Goal: Information Seeking & Learning: Learn about a topic

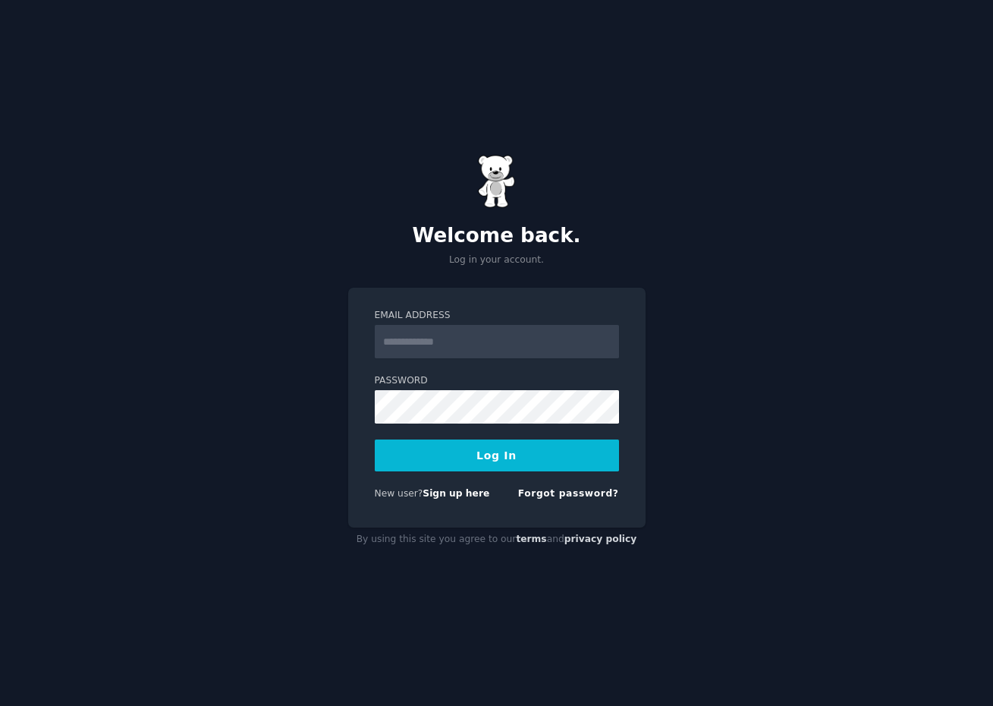
type input "**********"
click at [574, 463] on button "Log In" at bounding box center [497, 455] width 244 height 32
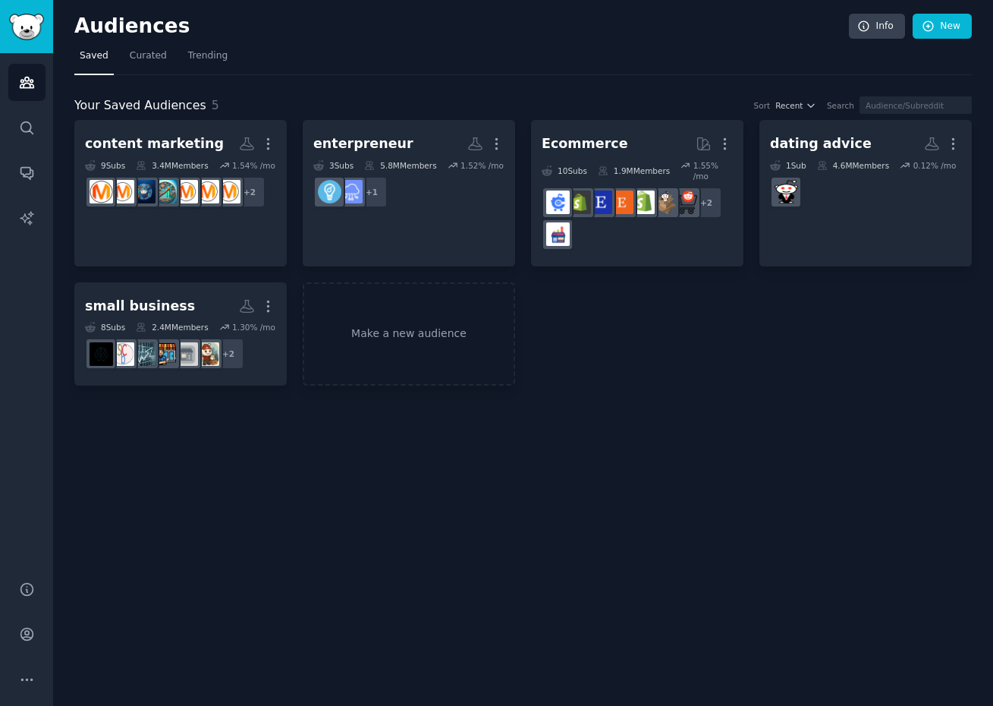
click at [120, 428] on div "Audiences Info New Saved Curated Trending Your Saved Audiences 5 Sort Recent Se…" at bounding box center [523, 353] width 940 height 706
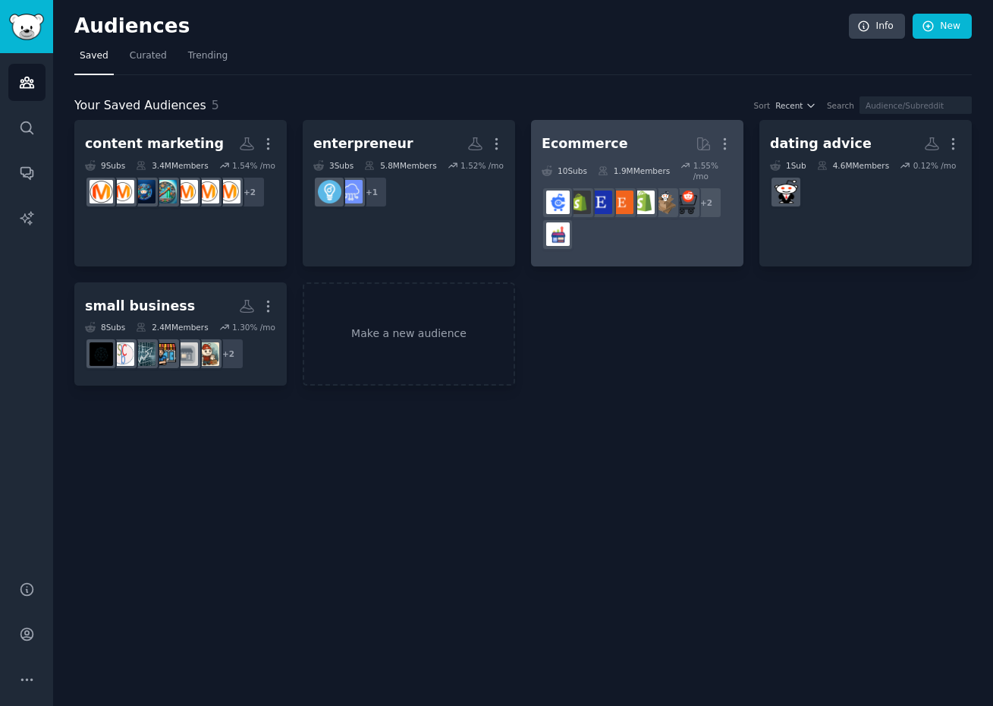
click at [618, 140] on h2 "Ecommerce More" at bounding box center [637, 144] width 191 height 27
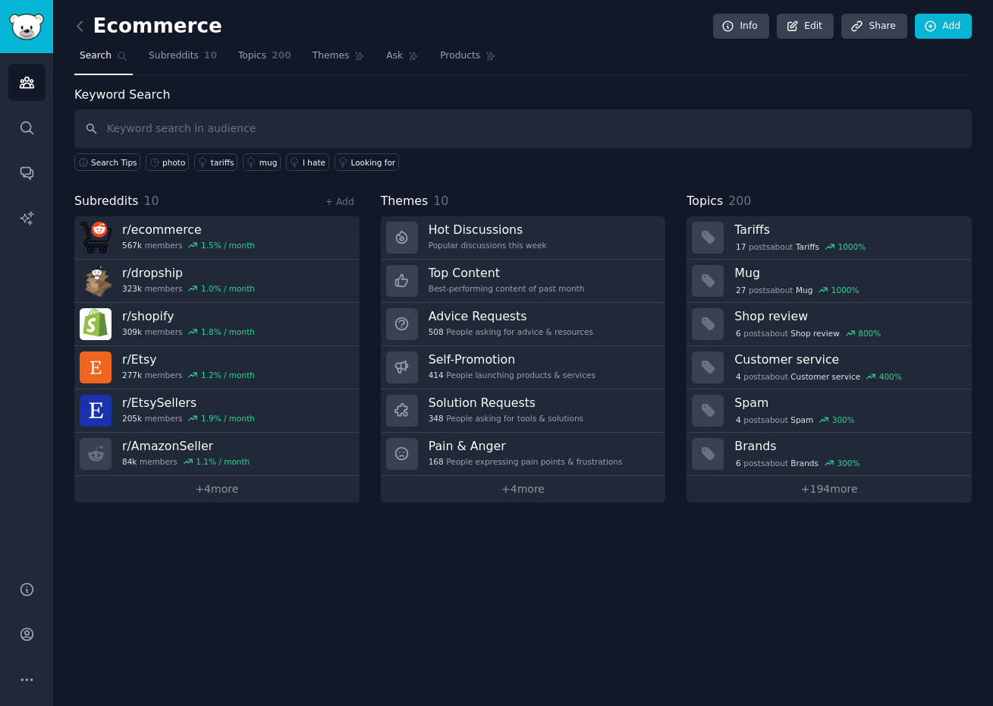
click at [370, 131] on input "text" at bounding box center [523, 128] width 898 height 39
type input "Product-Only Shots"
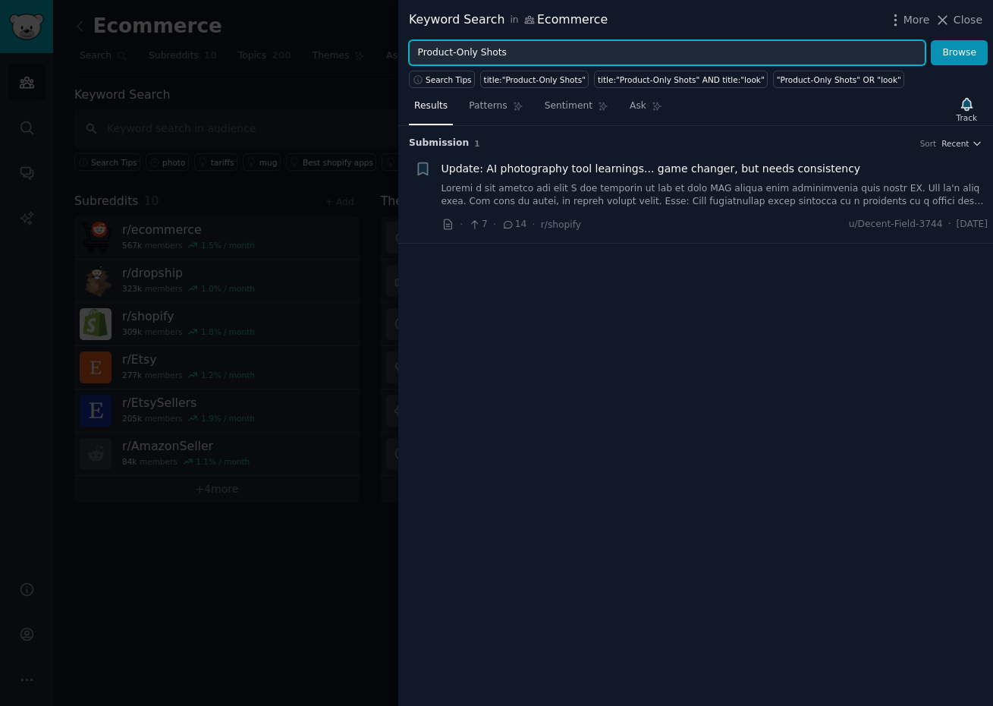
click at [455, 58] on input "Product-Only Shots" at bounding box center [667, 53] width 517 height 26
click at [931, 40] on button "Browse" at bounding box center [959, 53] width 57 height 26
click at [609, 52] on input "Product Only Shots" at bounding box center [667, 53] width 517 height 26
paste input "White Background"
click at [931, 40] on button "Browse" at bounding box center [959, 53] width 57 height 26
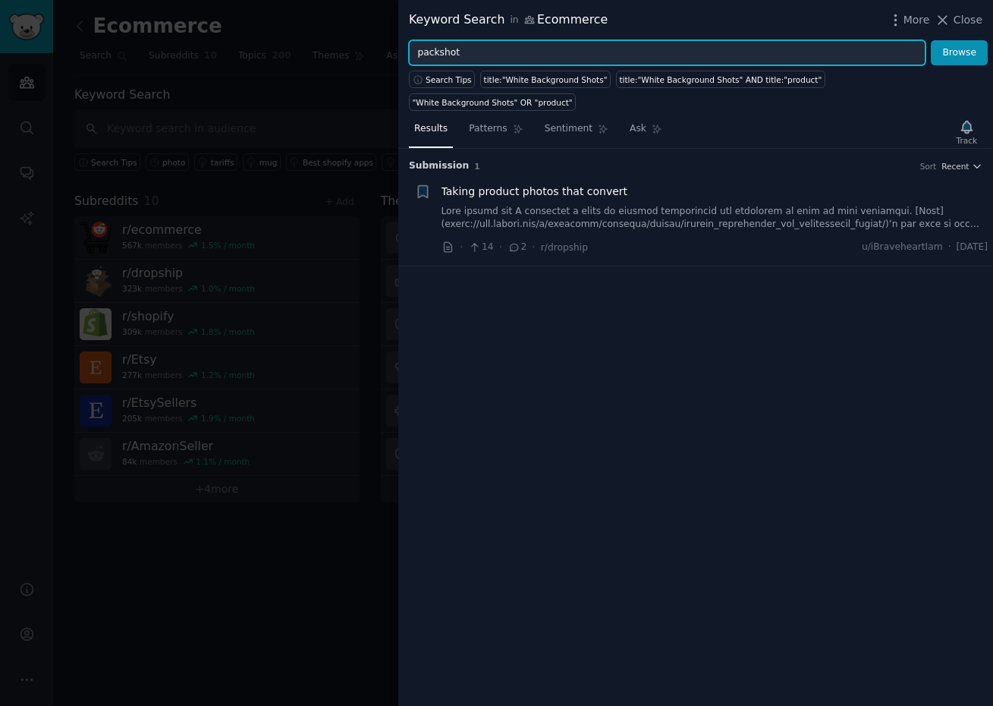
click at [931, 40] on button "Browse" at bounding box center [959, 53] width 57 height 26
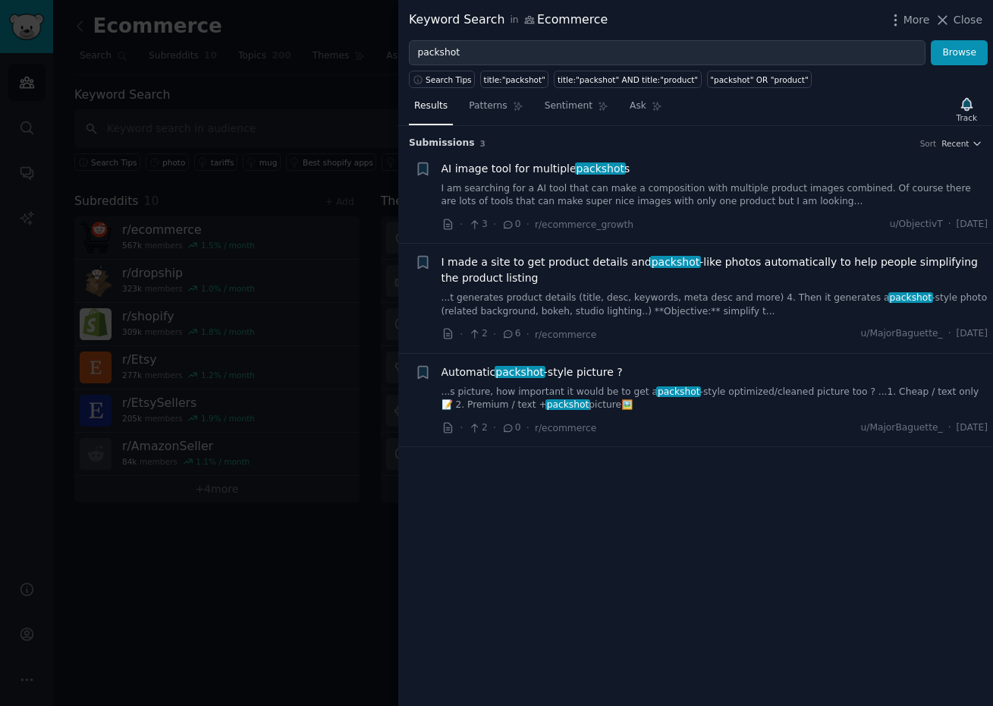
click at [538, 165] on span "AI image tool for multiple packshot s" at bounding box center [536, 169] width 189 height 16
click at [570, 370] on span "Automatic packshot -style picture ?" at bounding box center [532, 372] width 181 height 16
click at [519, 163] on span "AI image tool for multiple packshot s" at bounding box center [536, 169] width 189 height 16
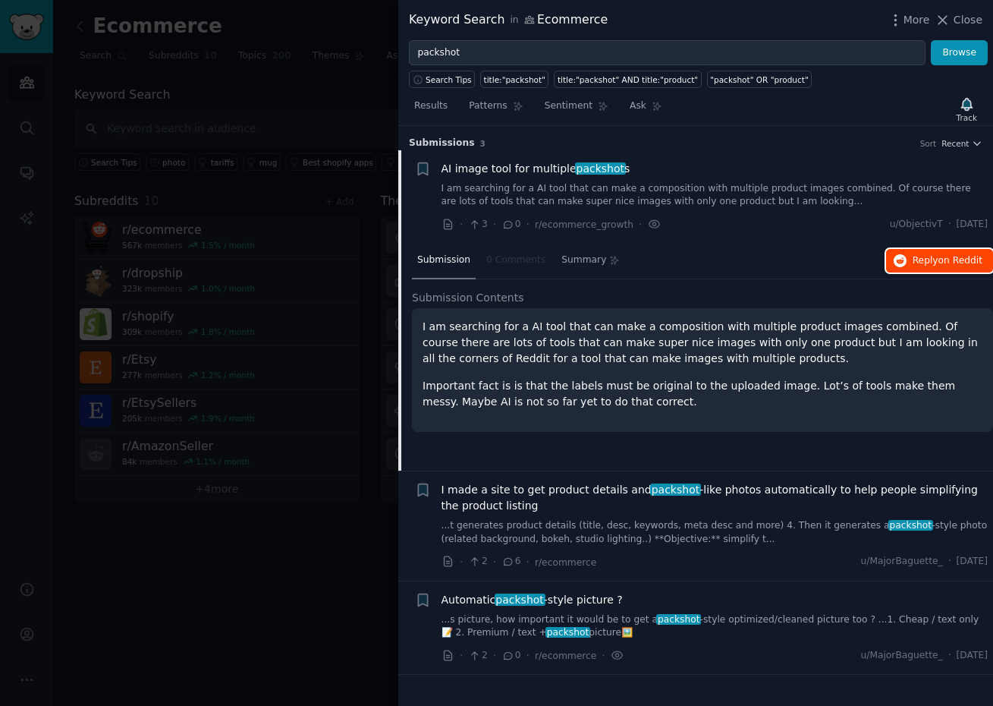
click at [953, 254] on span "Reply on Reddit" at bounding box center [948, 261] width 70 height 14
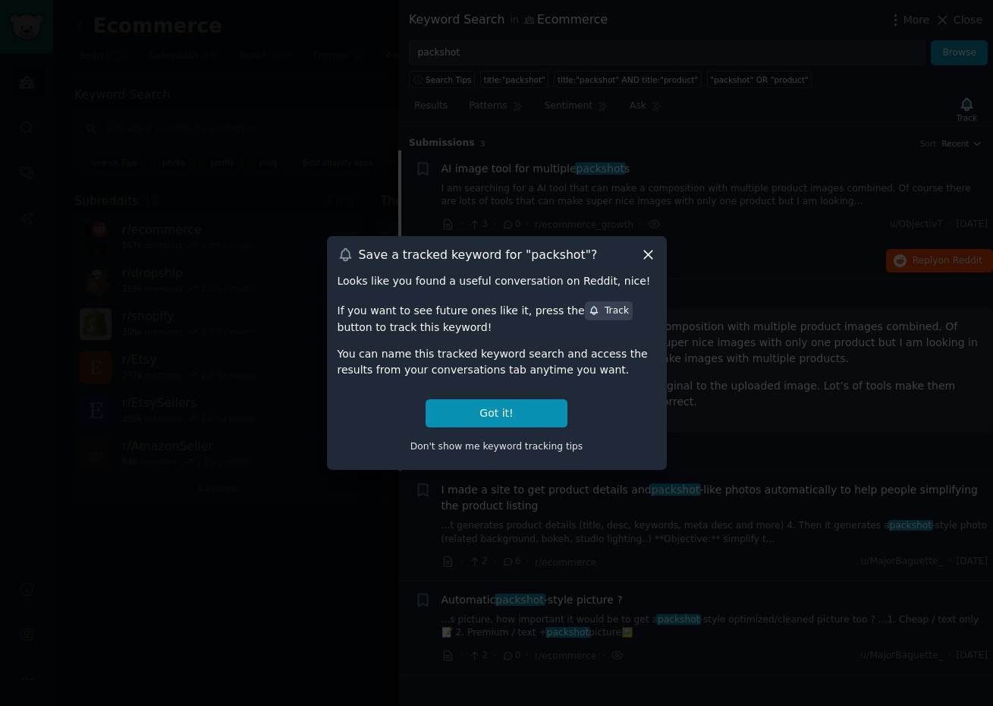
click at [650, 256] on icon at bounding box center [648, 255] width 8 height 8
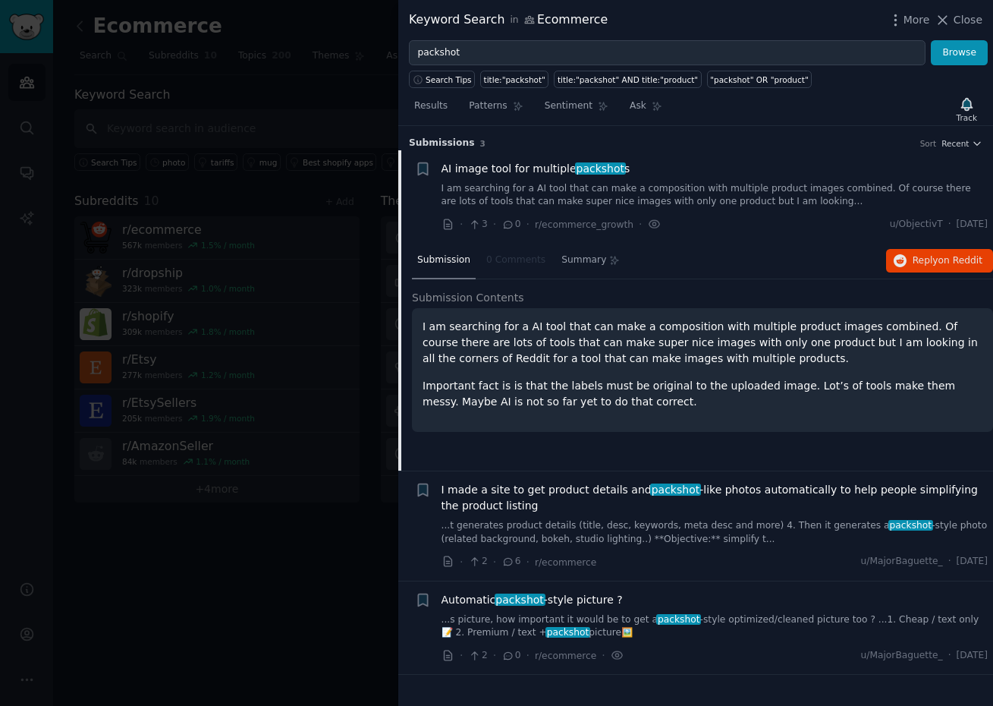
click at [577, 508] on span "I made a site to get product details and packshot -like photos automatically to…" at bounding box center [715, 498] width 547 height 32
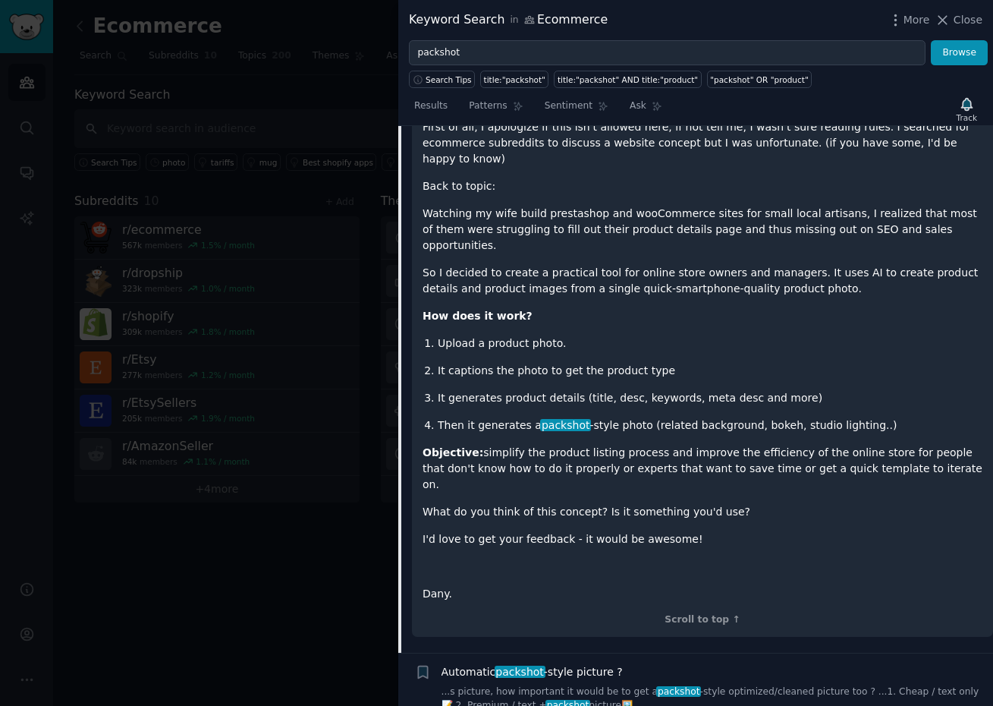
scroll to position [346, 0]
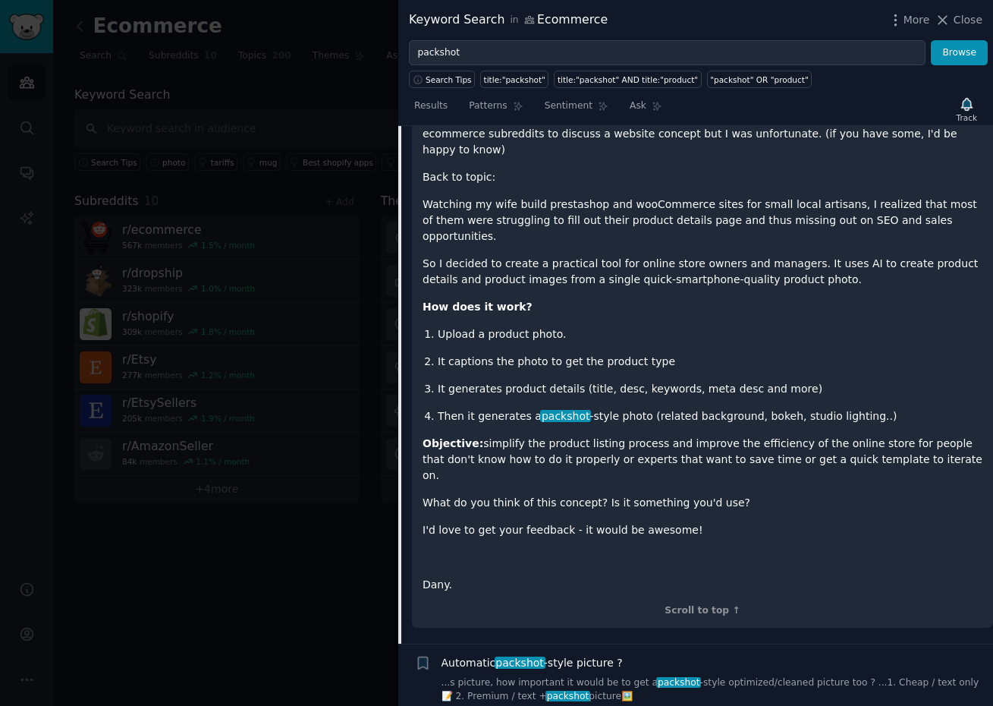
click at [592, 655] on span "Automatic packshot -style picture ?" at bounding box center [532, 663] width 181 height 16
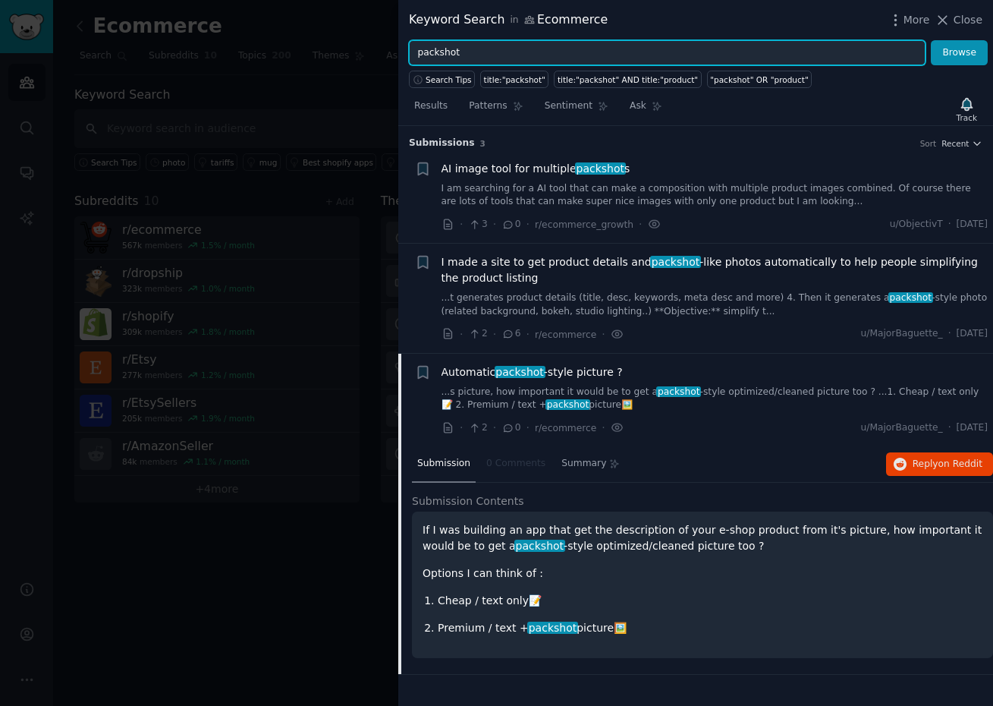
click at [467, 55] on input "packshot" at bounding box center [667, 53] width 517 height 26
type input "flat lay"
click at [931, 40] on button "Browse" at bounding box center [959, 53] width 57 height 26
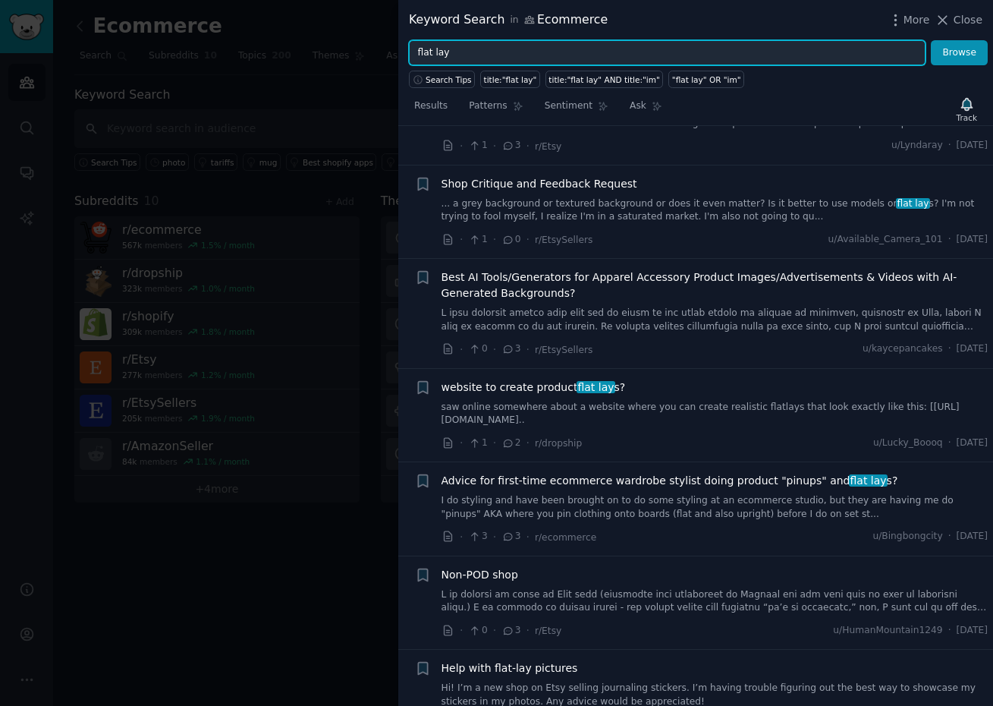
scroll to position [373, 0]
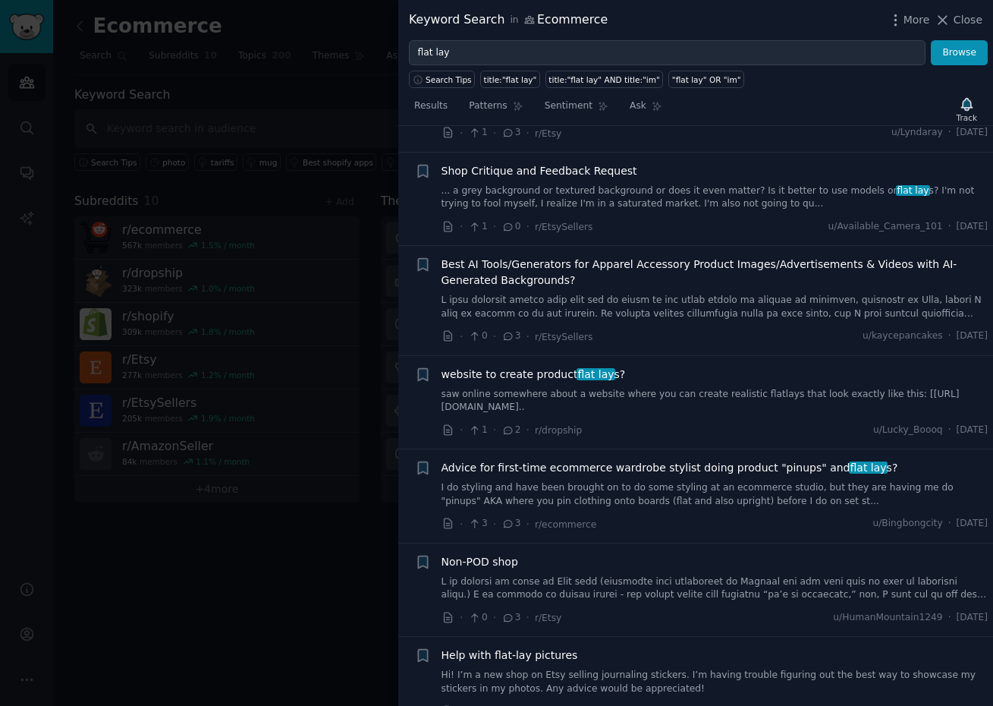
click at [621, 399] on link "saw online somewhere about a website where you can create realistic flatlays th…" at bounding box center [715, 401] width 547 height 27
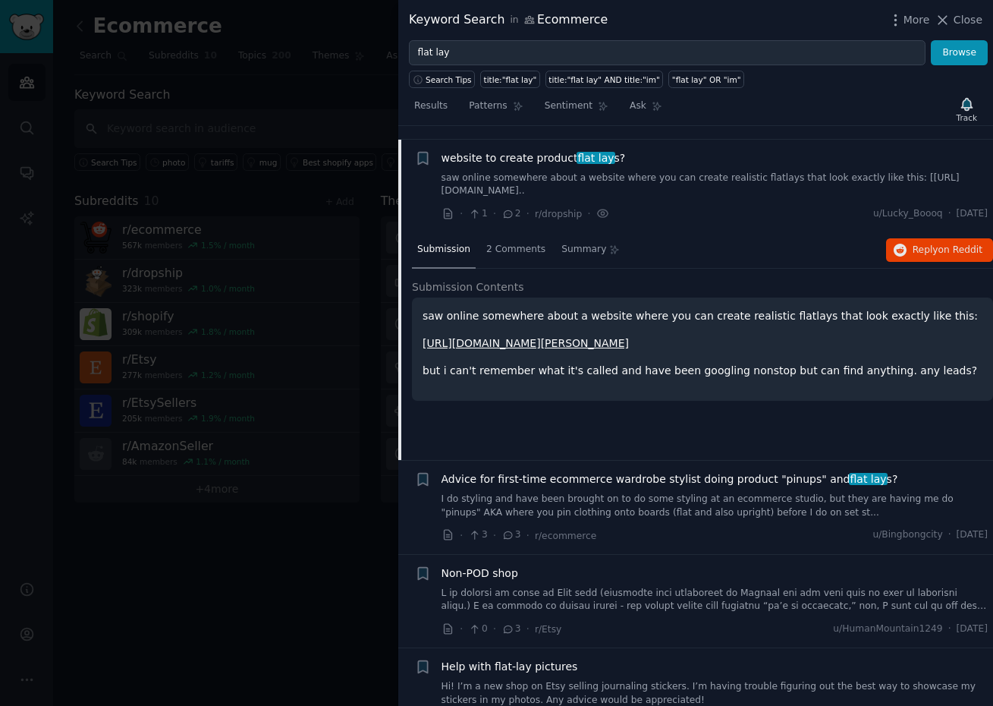
scroll to position [602, 0]
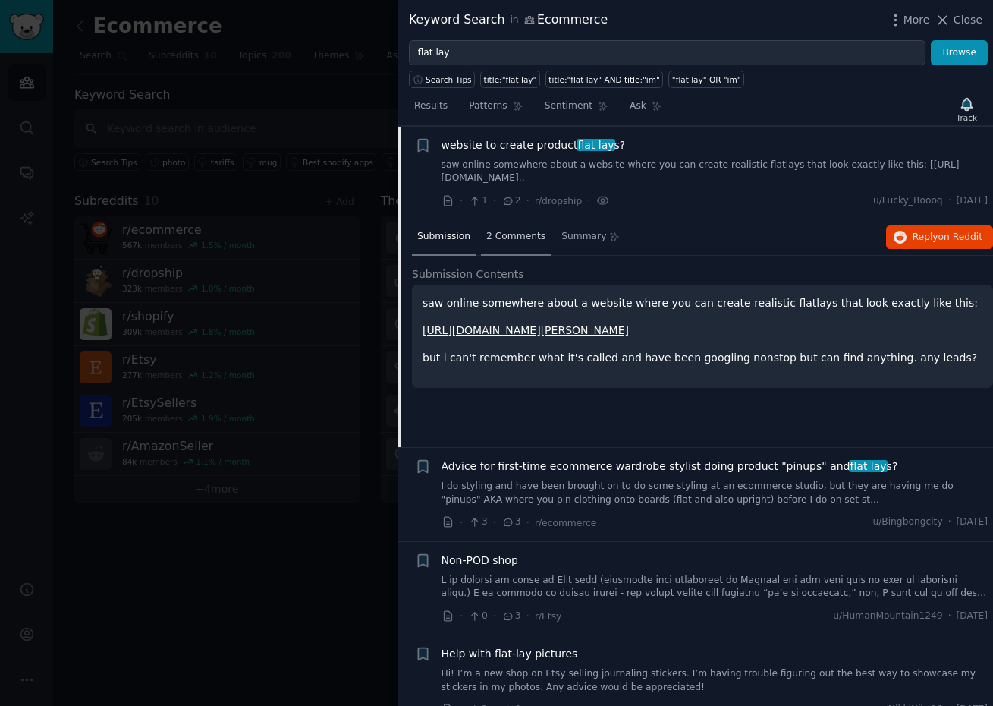
click at [511, 232] on span "2 Comments" at bounding box center [515, 237] width 59 height 14
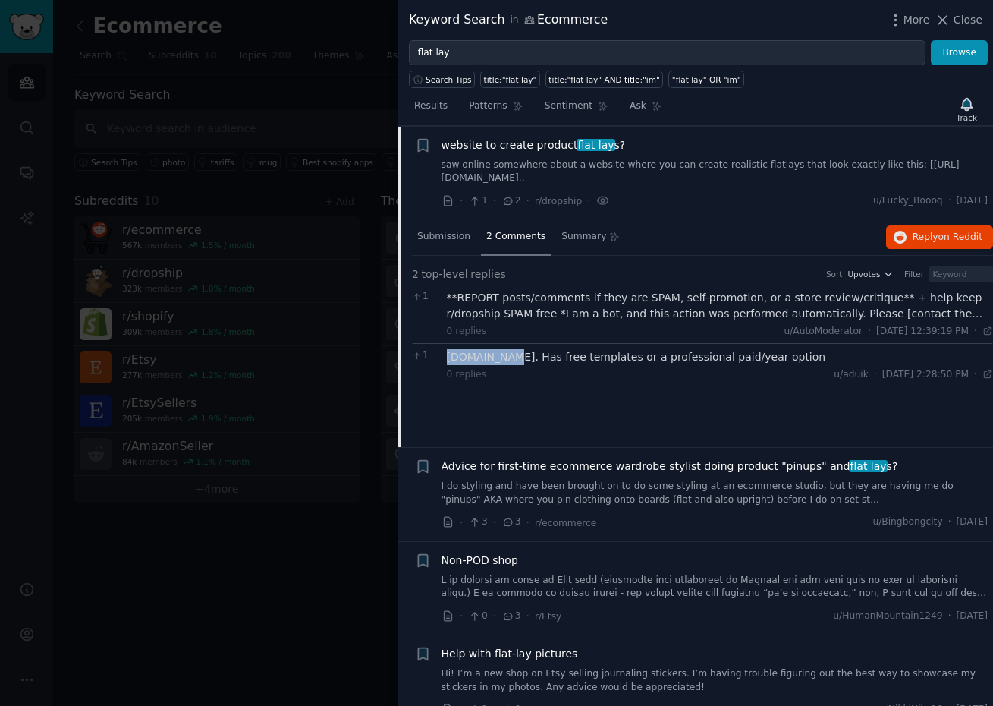
drag, startPoint x: 497, startPoint y: 357, endPoint x: 448, endPoint y: 356, distance: 48.6
click at [448, 357] on div "[DOMAIN_NAME]. Has free templates or a professional paid/year option" at bounding box center [720, 357] width 547 height 16
copy div "[DOMAIN_NAME]"
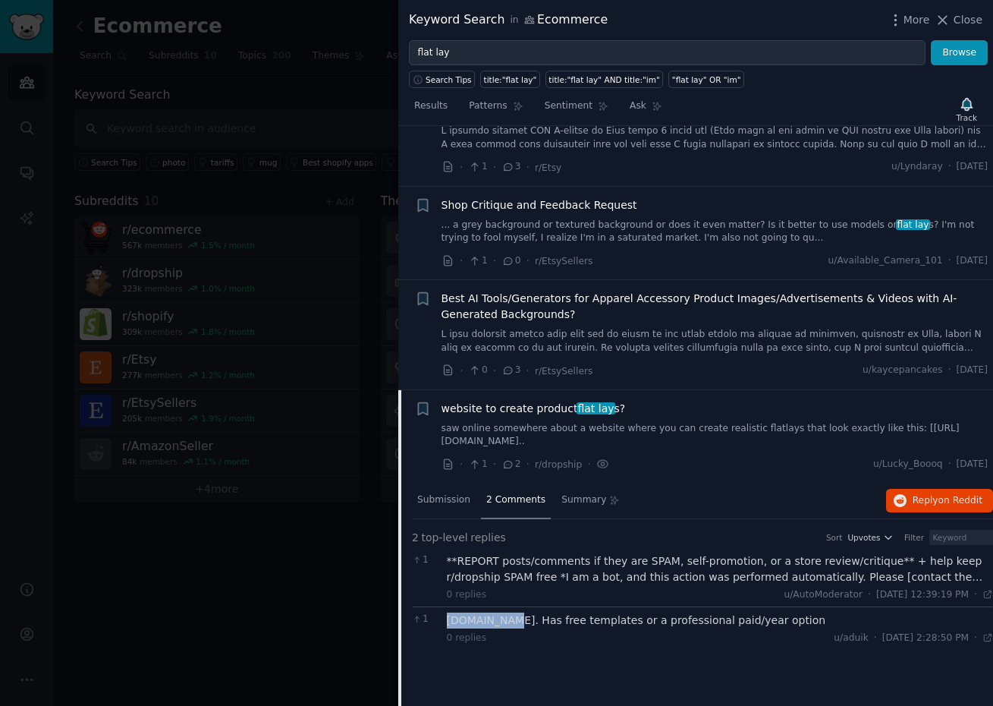
scroll to position [0, 0]
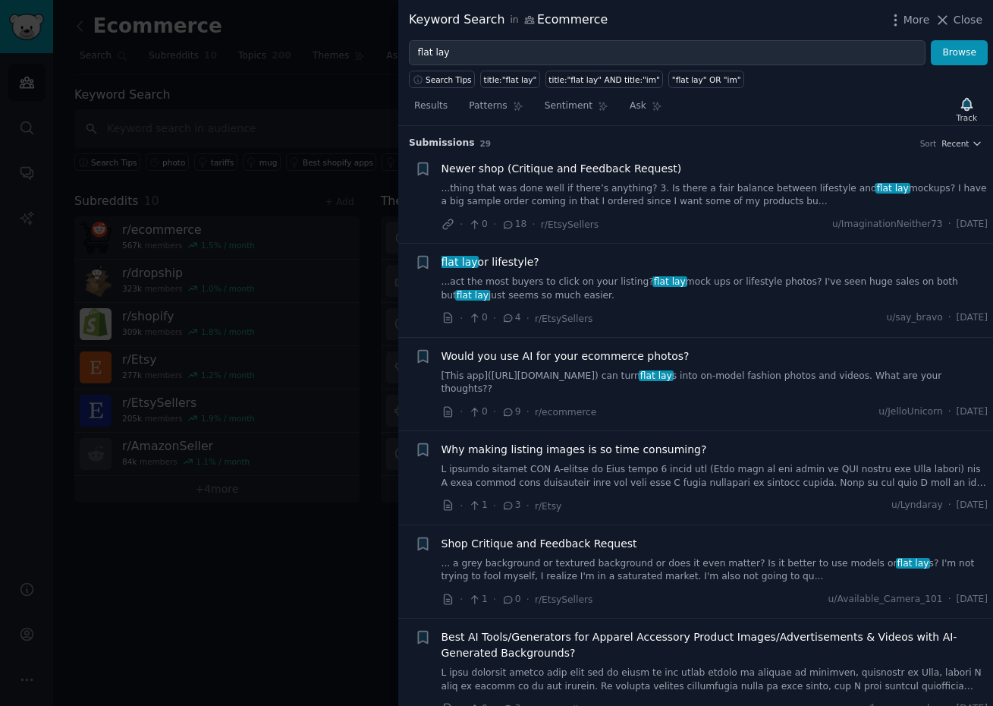
click at [604, 206] on link "...thing that was done well if there’s anything? 3. Is there a fair balance bet…" at bounding box center [715, 195] width 547 height 27
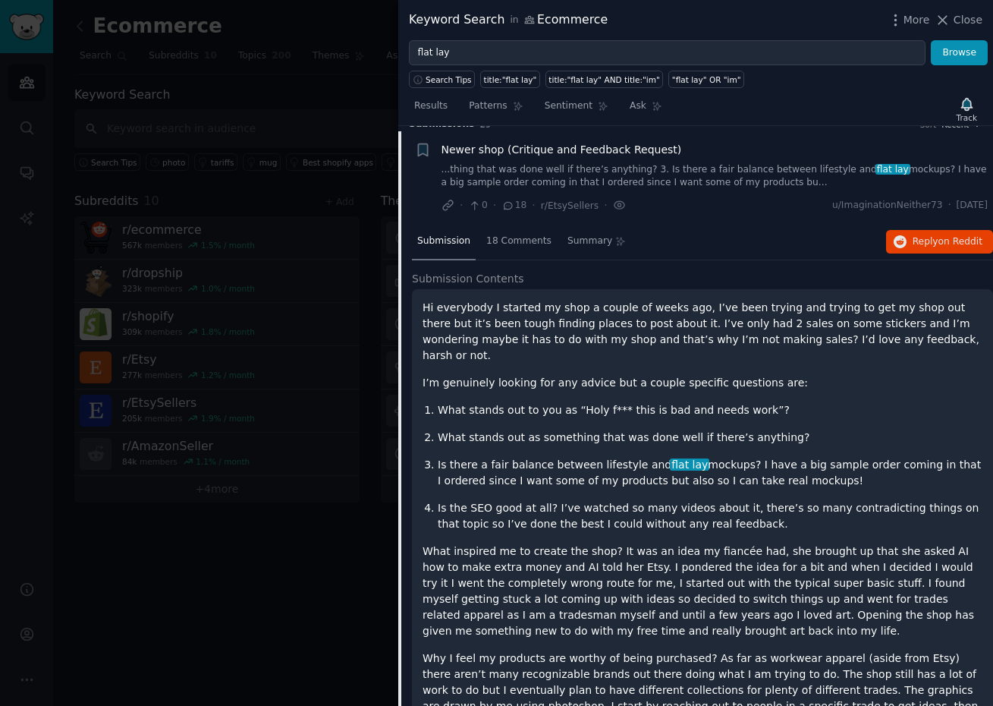
scroll to position [24, 0]
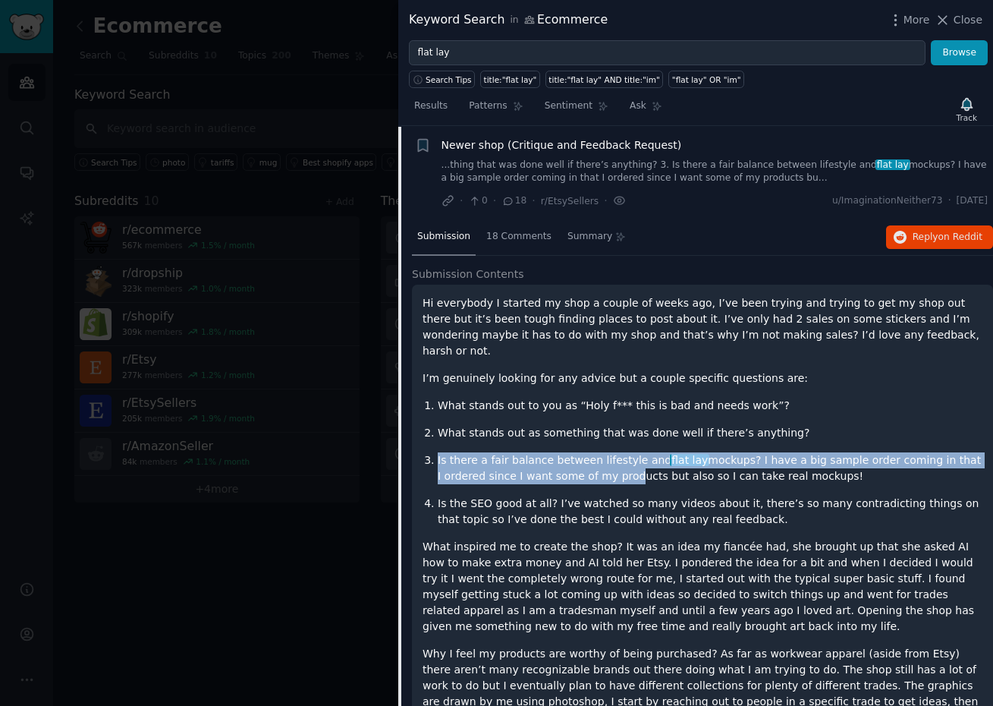
drag, startPoint x: 438, startPoint y: 443, endPoint x: 618, endPoint y: 451, distance: 180.8
click at [618, 452] on p "Is there a fair balance between lifestyle and flat lay mockups? I have a big sa…" at bounding box center [710, 468] width 545 height 32
click at [558, 452] on p "Is there a fair balance between lifestyle and flat lay mockups? I have a big sa…" at bounding box center [710, 468] width 545 height 32
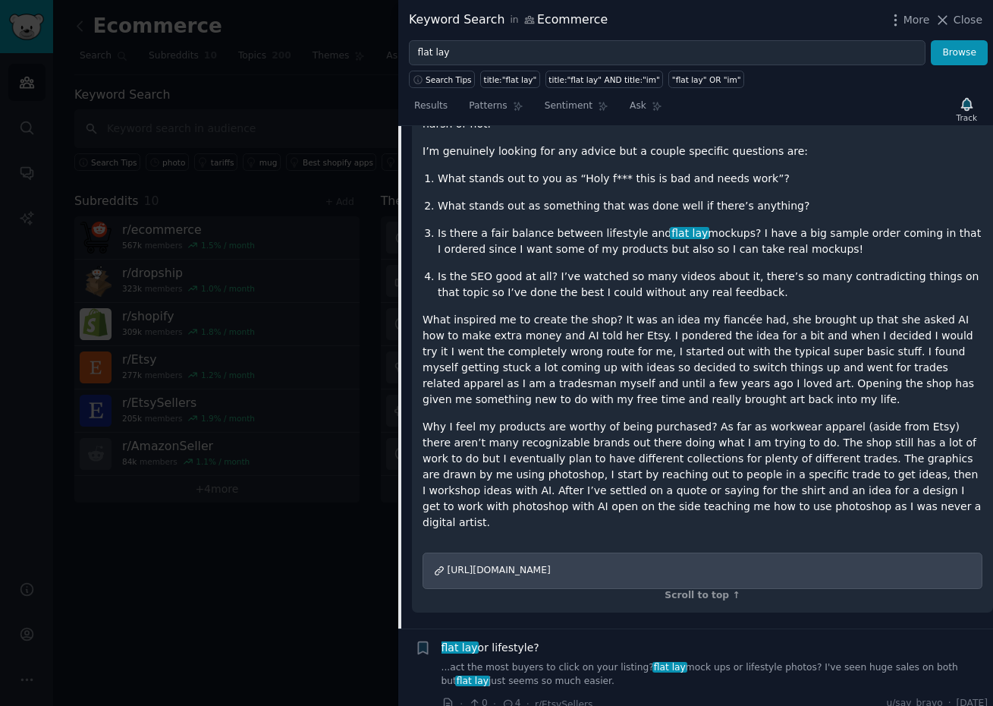
scroll to position [486, 0]
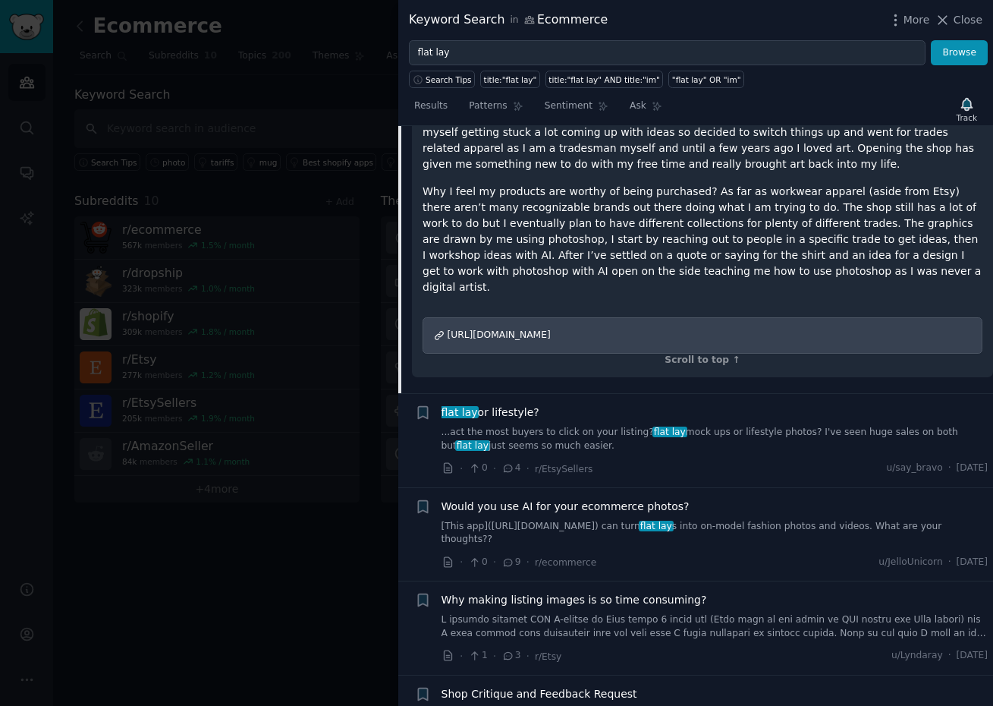
click at [536, 520] on link "[This app]([URL][DOMAIN_NAME]) can turn flat lay s into on-model fashion photos…" at bounding box center [715, 533] width 547 height 27
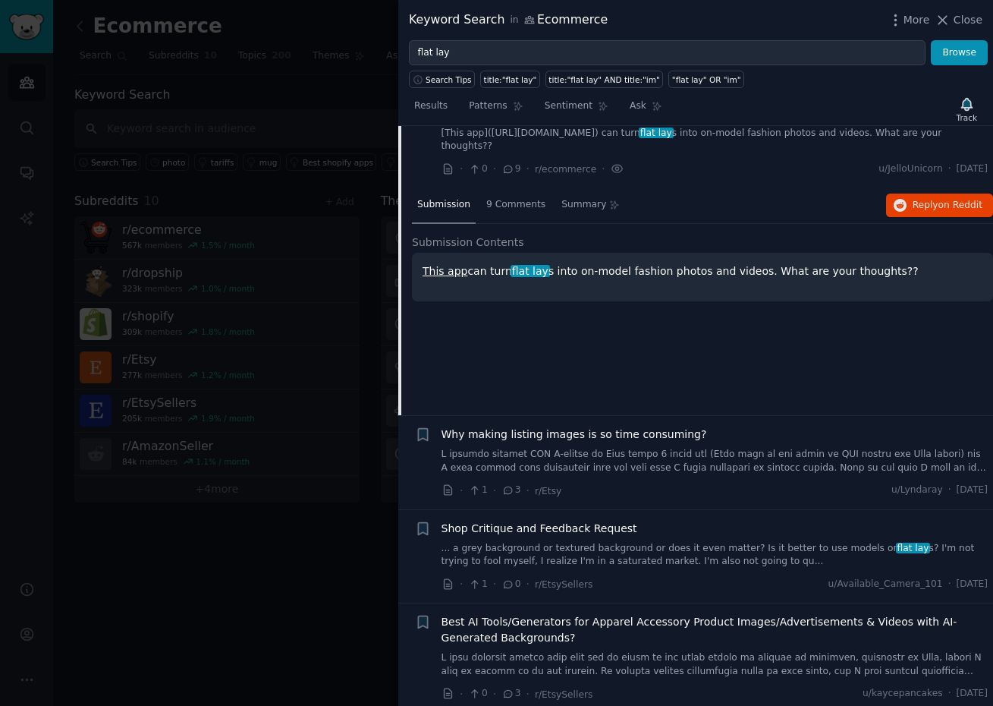
scroll to position [211, 0]
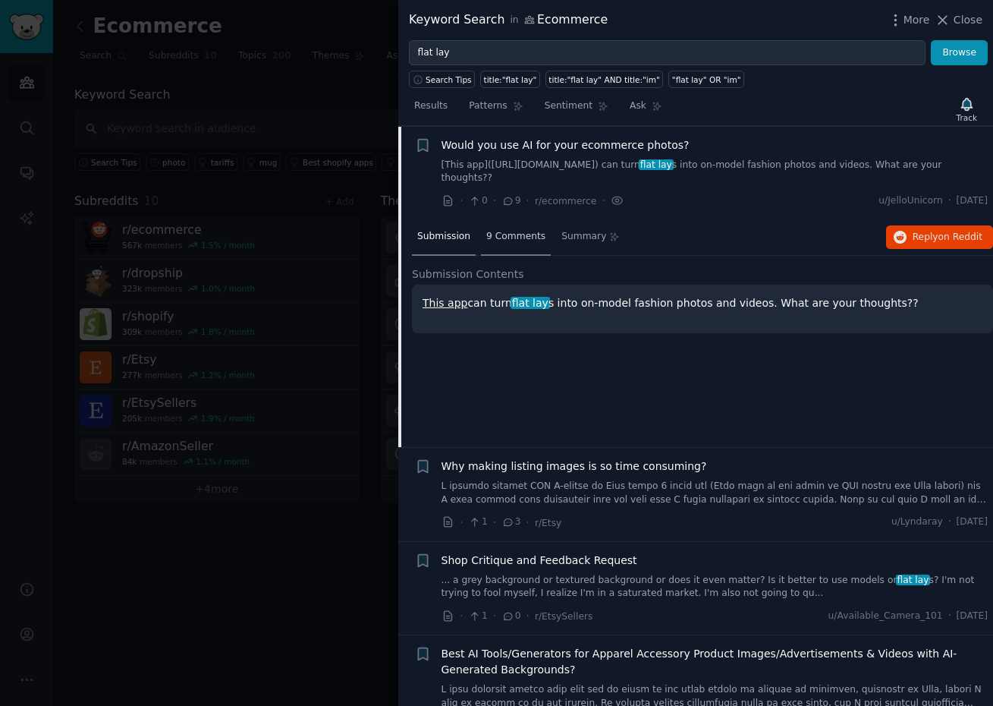
click at [516, 241] on span "9 Comments" at bounding box center [515, 237] width 59 height 14
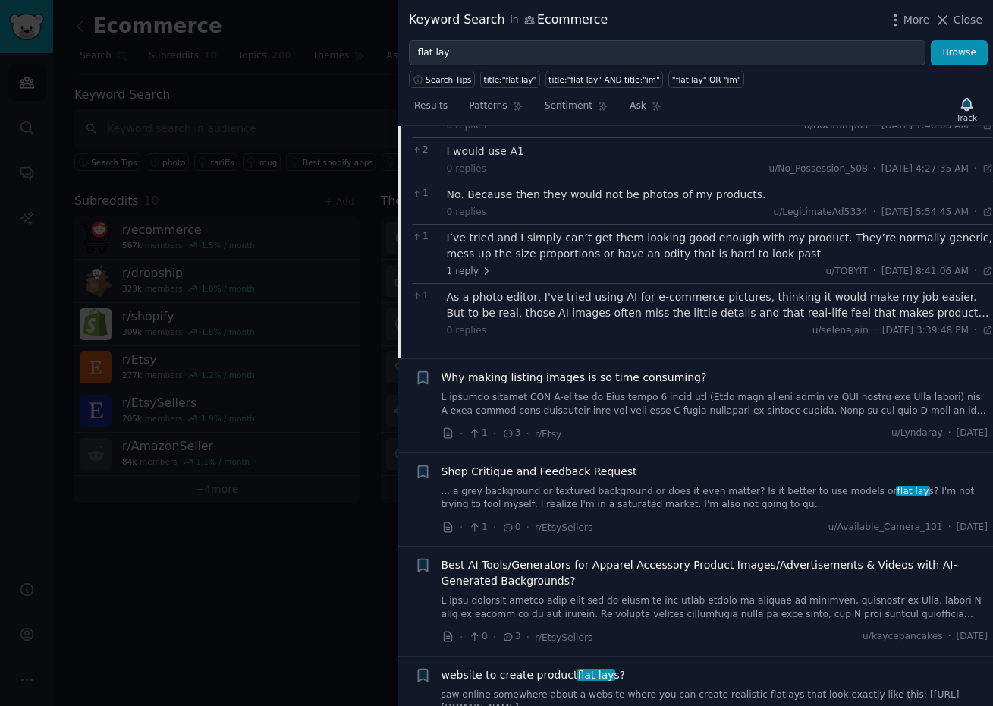
scroll to position [418, 0]
click at [961, 17] on span "Close" at bounding box center [968, 20] width 29 height 16
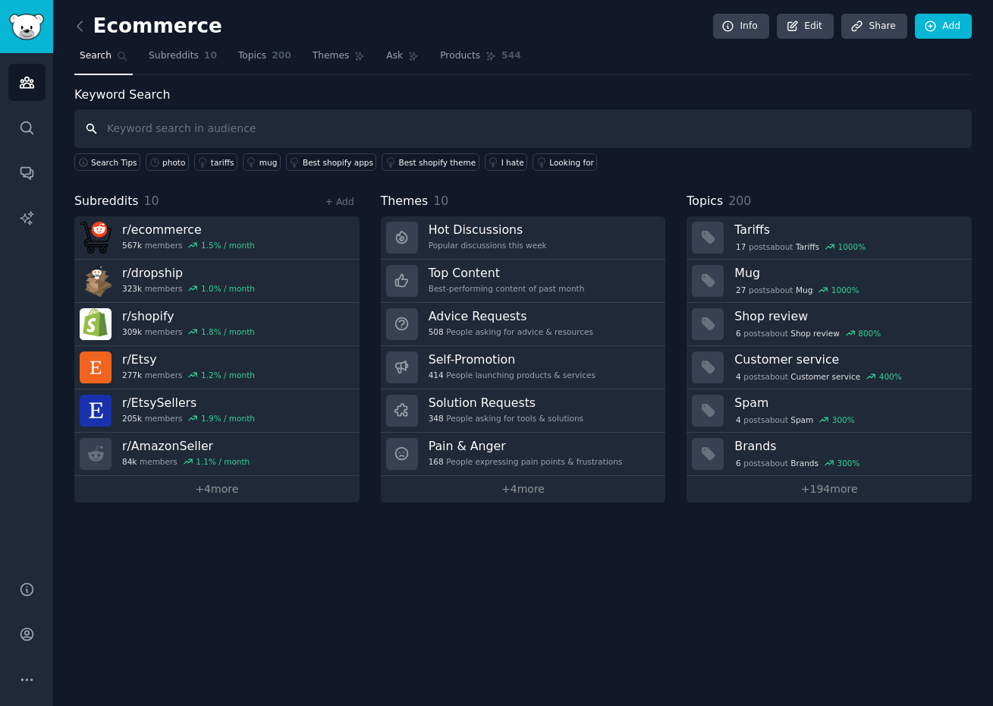
click at [456, 131] on input "text" at bounding box center [523, 128] width 898 height 39
paste input "Ghost Mannequin"
type input "Ghost Mannequin"
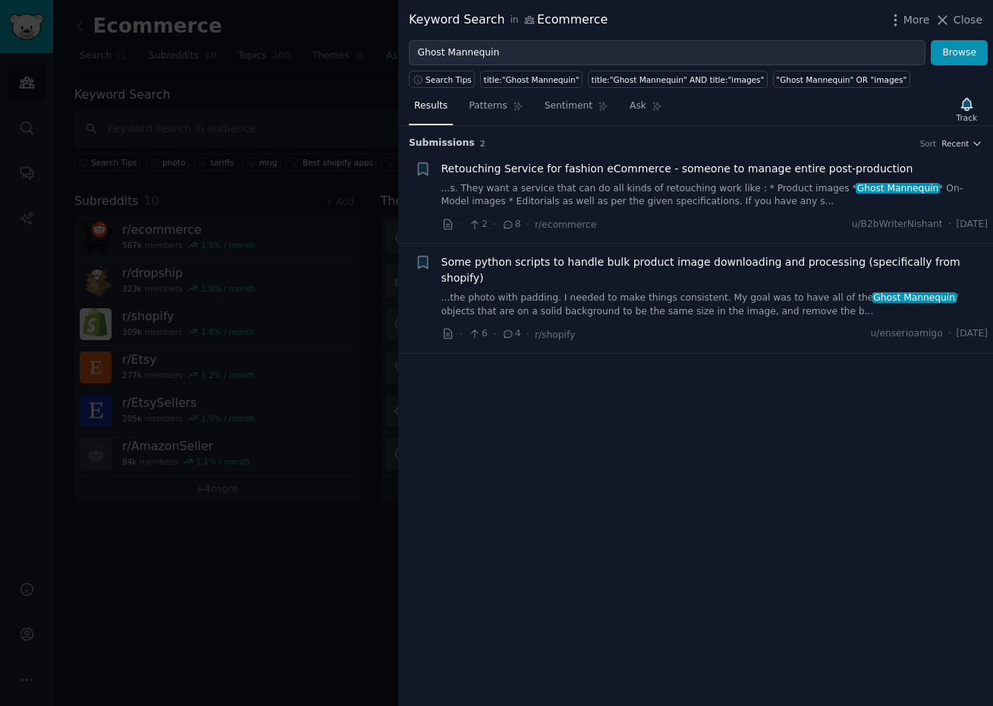
click at [552, 181] on div "Retouching Service for fashion eCommerce - someone to manage entire post-produc…" at bounding box center [715, 185] width 547 height 48
click at [549, 169] on span "Retouching Service for fashion eCommerce - someone to manage entire post-produc…" at bounding box center [678, 169] width 472 height 16
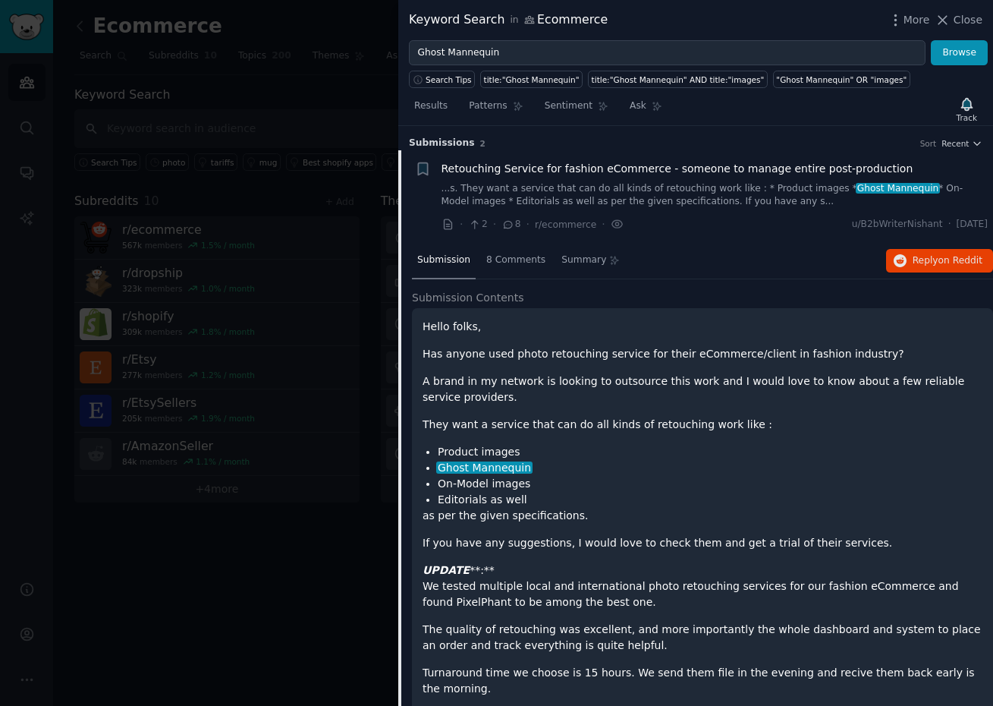
scroll to position [24, 0]
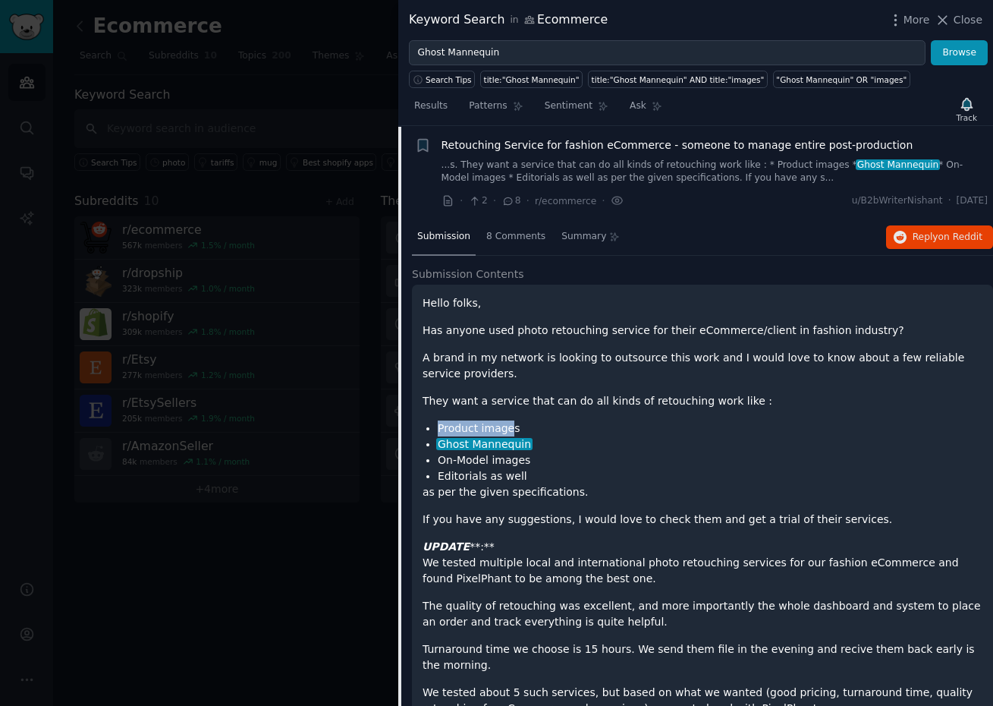
drag, startPoint x: 432, startPoint y: 428, endPoint x: 508, endPoint y: 435, distance: 76.9
click at [508, 435] on li "Product images" at bounding box center [710, 428] width 545 height 16
click at [508, 381] on div "Hello folks, Has anyone used photo retouching service for their eCommerce/clien…" at bounding box center [703, 533] width 560 height 476
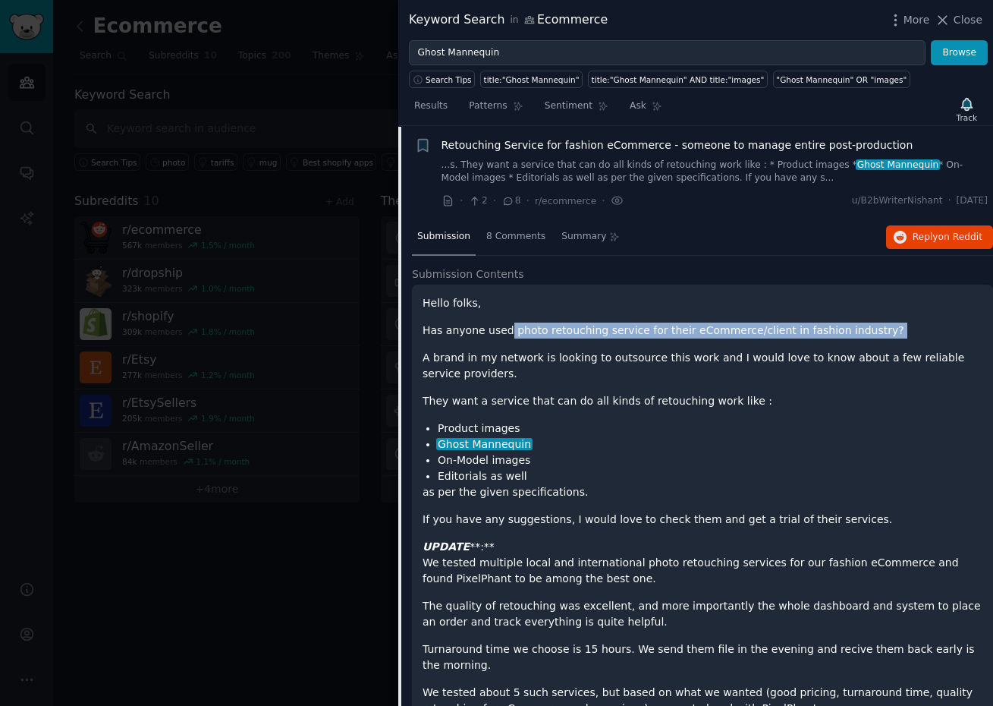
drag, startPoint x: 508, startPoint y: 333, endPoint x: 604, endPoint y: 338, distance: 96.5
click at [604, 338] on div "Hello folks, Has anyone used photo retouching service for their eCommerce/clien…" at bounding box center [703, 533] width 560 height 476
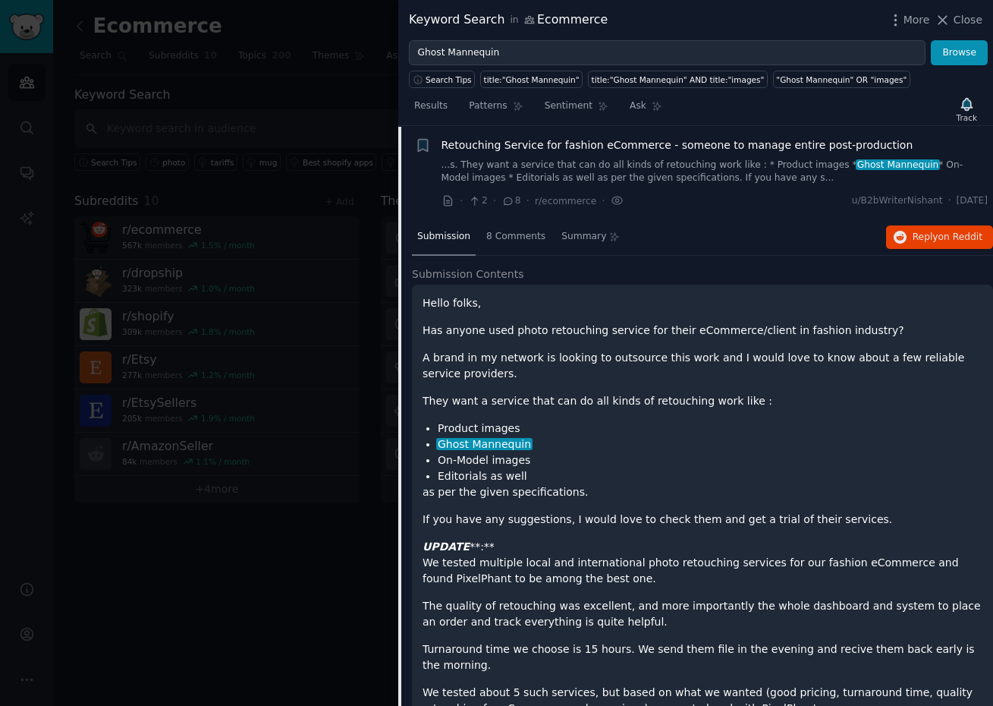
click at [478, 329] on p "Has anyone used photo retouching service for their eCommerce/client in fashion …" at bounding box center [703, 330] width 560 height 16
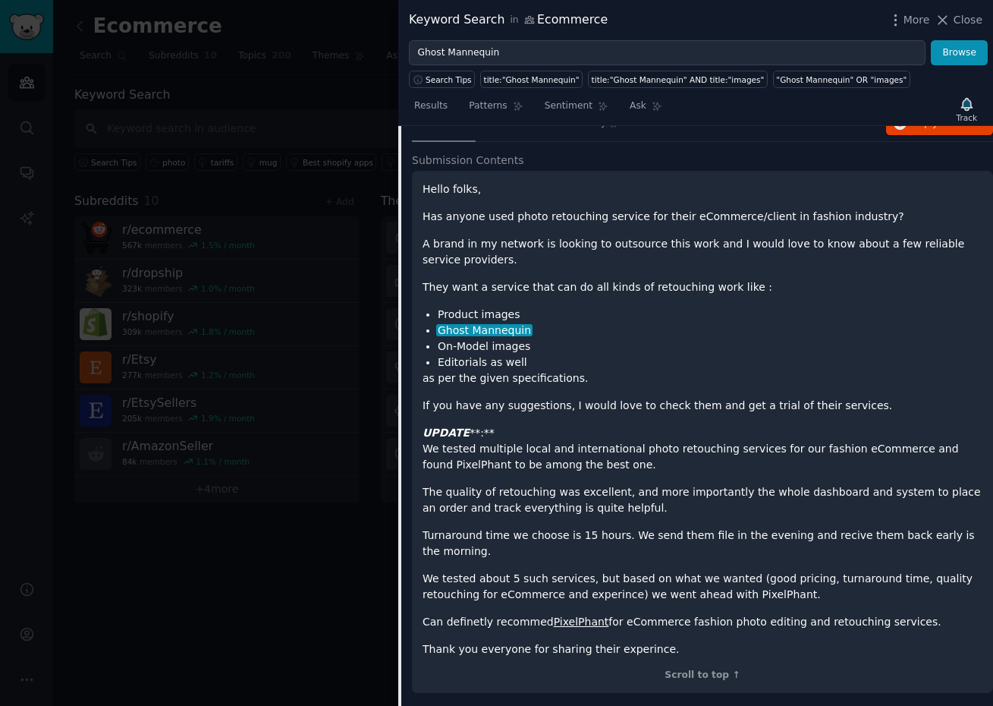
scroll to position [147, 0]
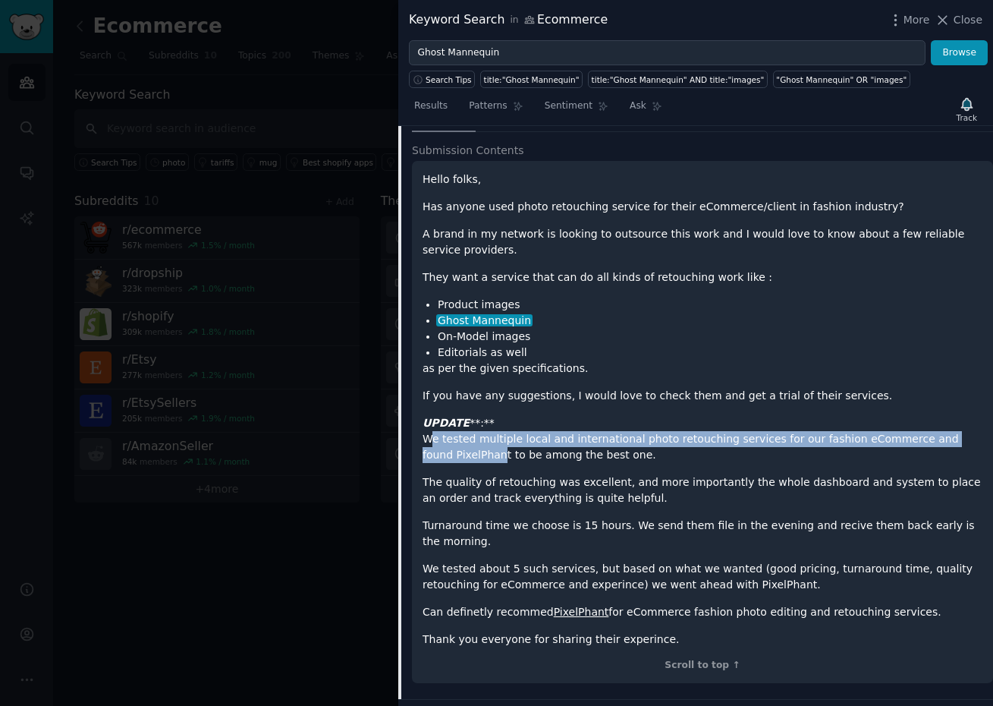
drag, startPoint x: 407, startPoint y: 439, endPoint x: 464, endPoint y: 453, distance: 59.3
click at [464, 453] on div "Submission 8 Comments Summary Reply on Reddit Submission Contents Hello folks, …" at bounding box center [695, 397] width 595 height 603
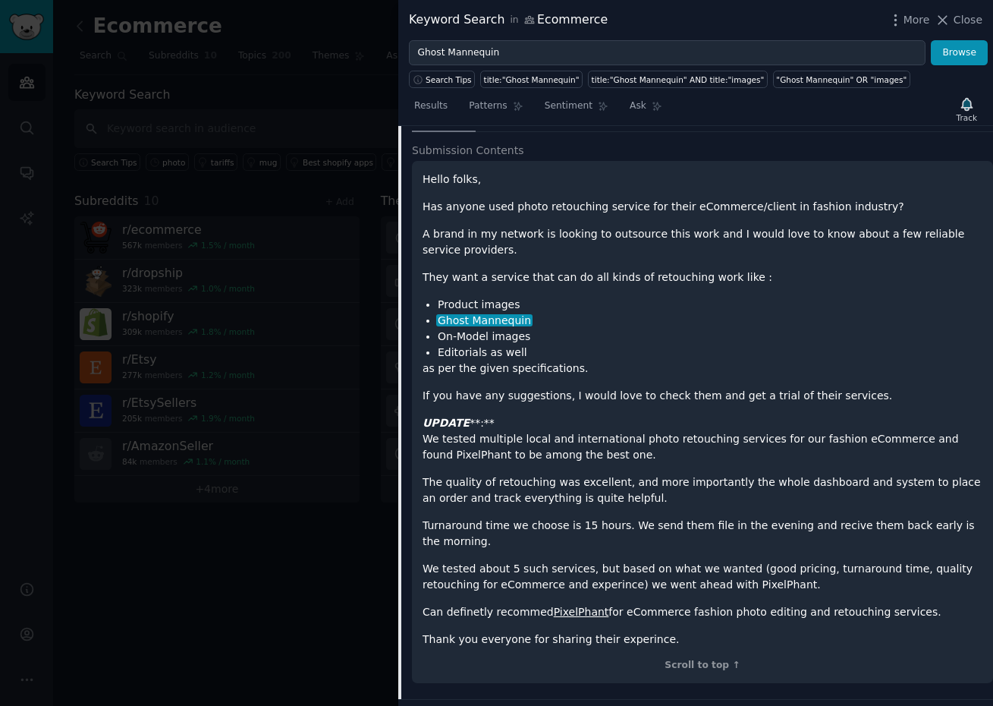
click at [692, 470] on div "Hello folks, Has anyone used photo retouching service for their eCommerce/clien…" at bounding box center [703, 409] width 560 height 476
click at [447, 461] on p "UPDATE **:** We tested multiple local and international photo retouching servic…" at bounding box center [703, 439] width 560 height 48
click at [595, 513] on div "Hello folks, Has anyone used photo retouching service for their eCommerce/clien…" at bounding box center [703, 409] width 560 height 476
click at [583, 611] on link "PixelPhant" at bounding box center [581, 612] width 55 height 12
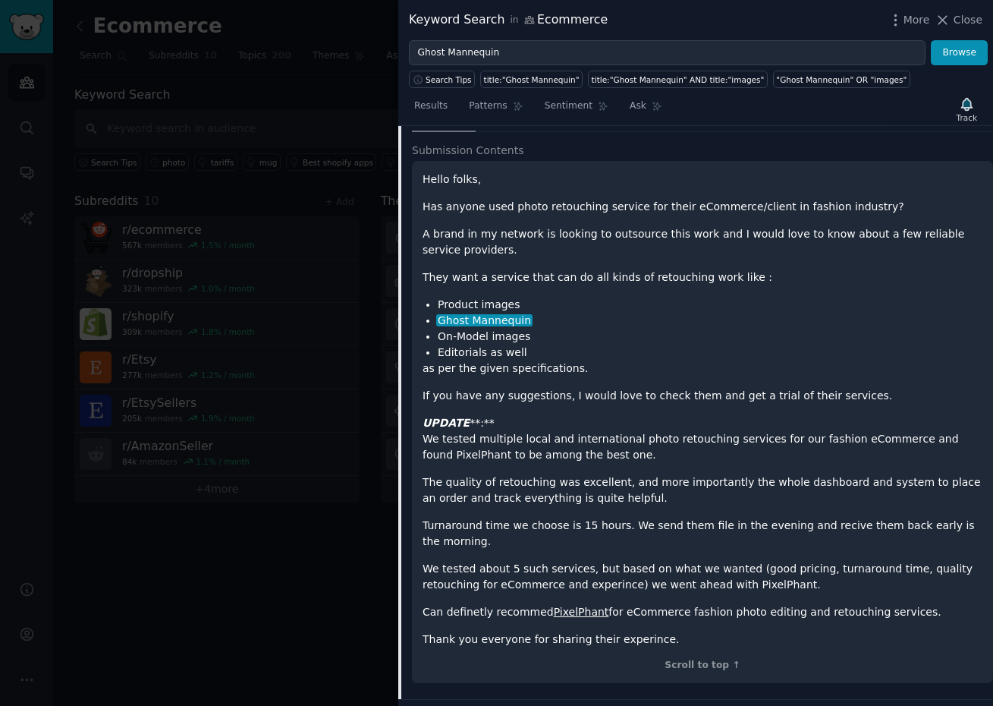
click at [528, 370] on p "as per the given specifications." at bounding box center [703, 368] width 560 height 16
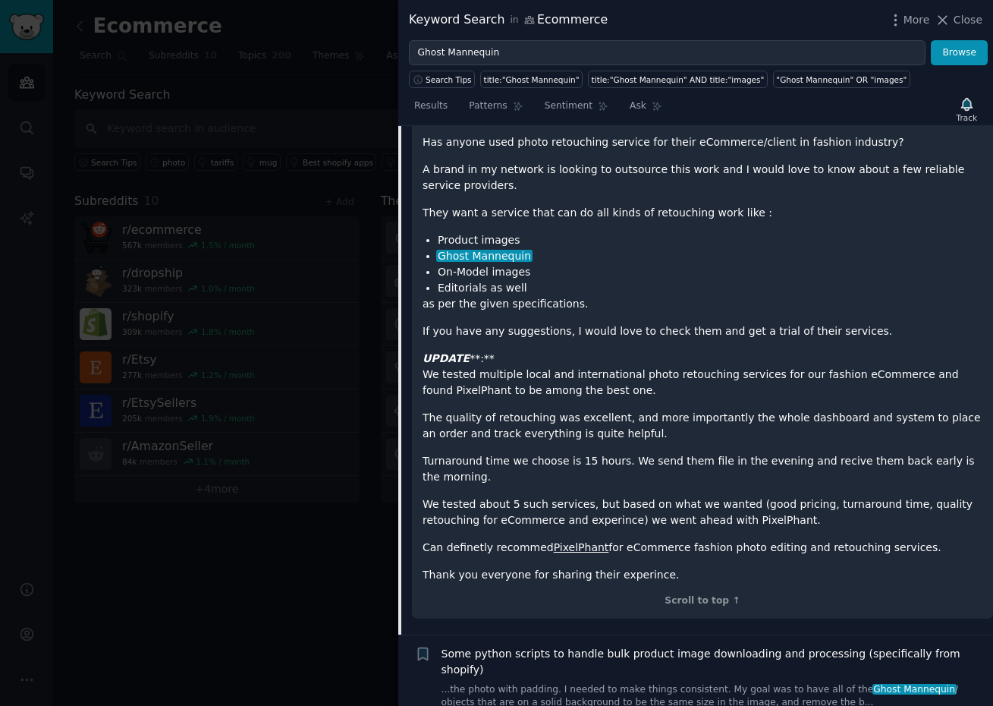
scroll to position [234, 0]
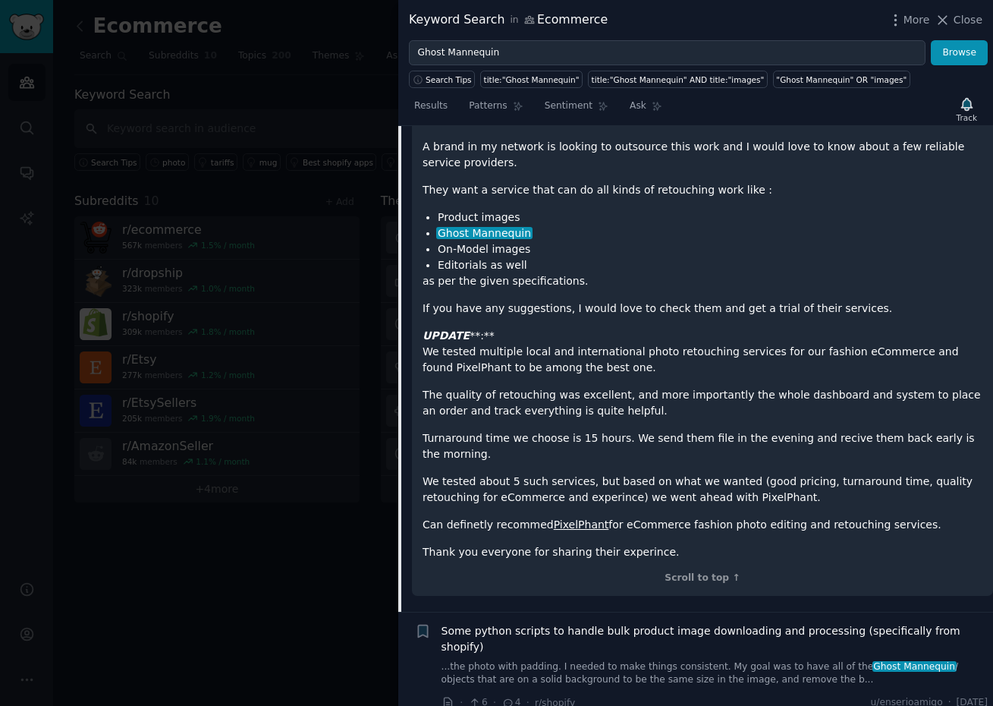
click at [280, 535] on div at bounding box center [496, 353] width 993 height 706
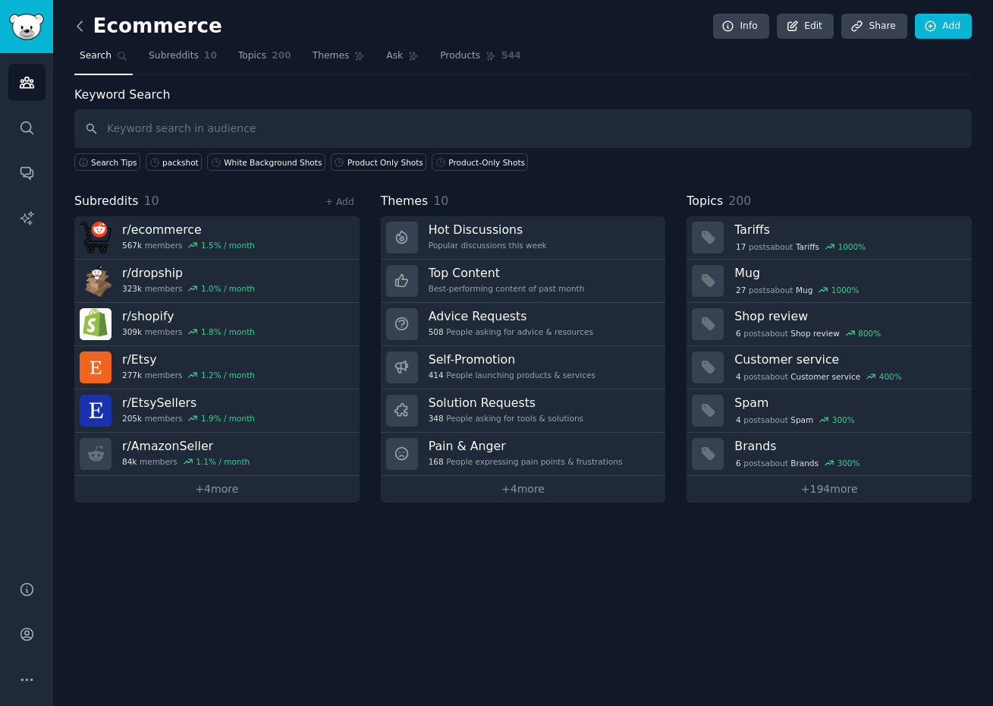
click at [75, 20] on icon at bounding box center [80, 26] width 16 height 16
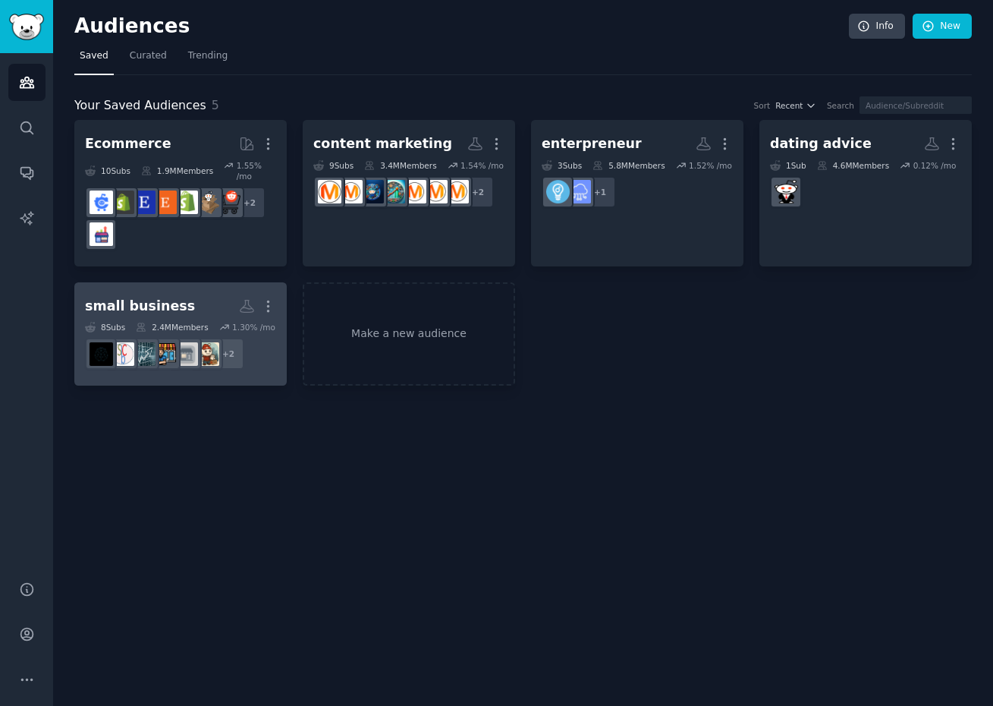
click at [168, 308] on div "small business" at bounding box center [140, 306] width 110 height 19
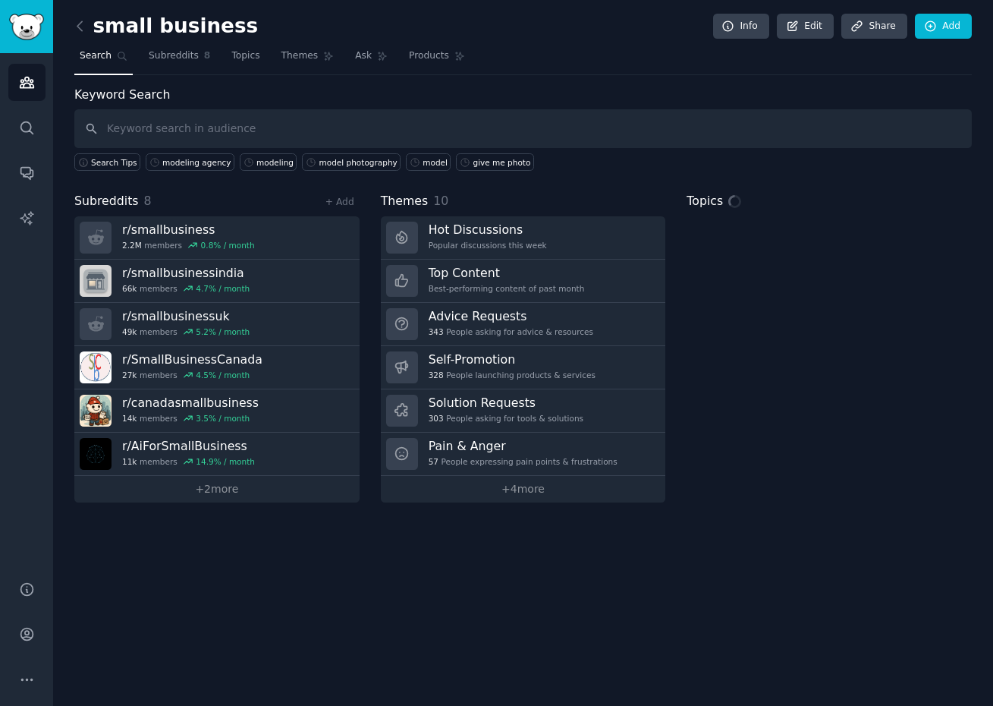
click at [246, 125] on input "text" at bounding box center [523, 128] width 898 height 39
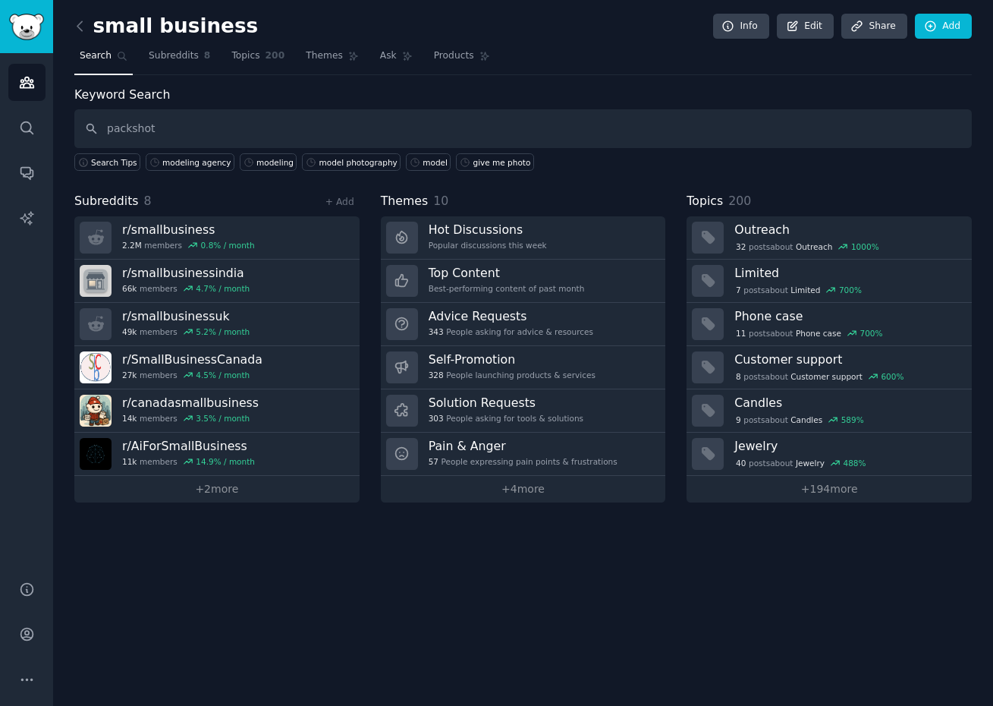
type input "packshot"
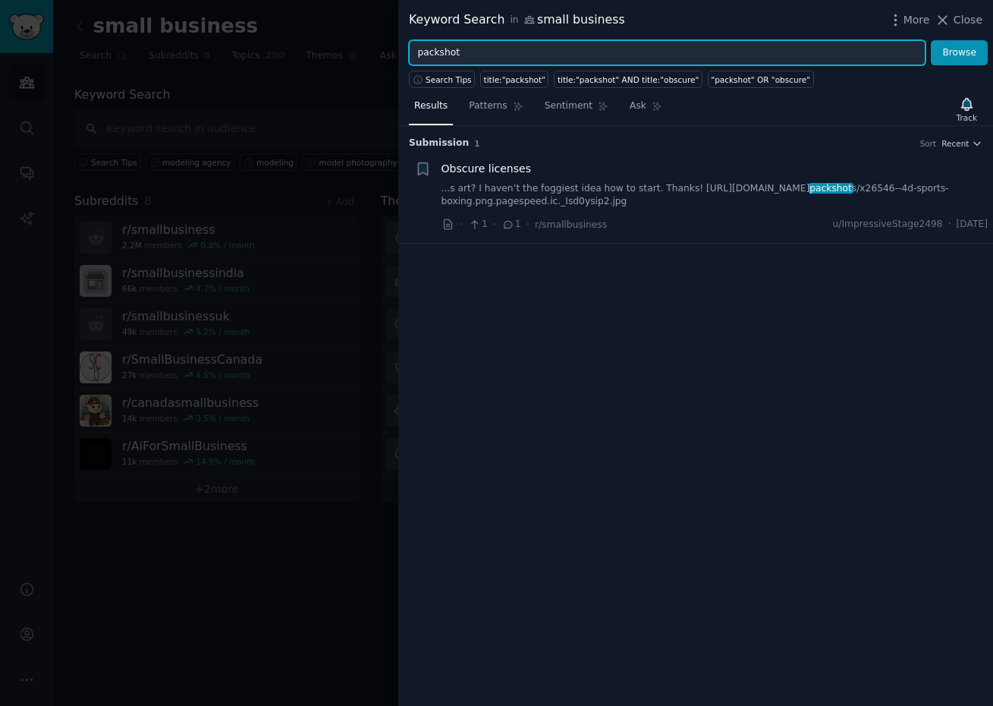
click at [511, 52] on input "packshot" at bounding box center [667, 53] width 517 height 26
click at [931, 40] on button "Browse" at bounding box center [959, 53] width 57 height 26
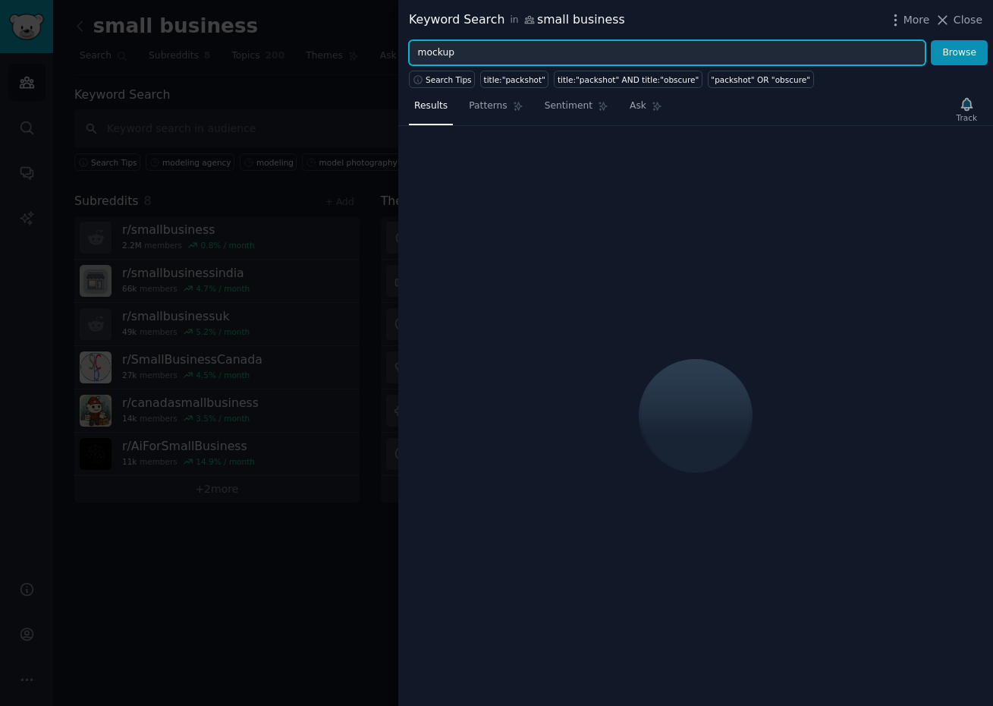
click at [503, 52] on input "mockup" at bounding box center [667, 53] width 517 height 26
click at [931, 40] on button "Browse" at bounding box center [959, 53] width 57 height 26
click at [503, 51] on input "mockup shot" at bounding box center [667, 53] width 517 height 26
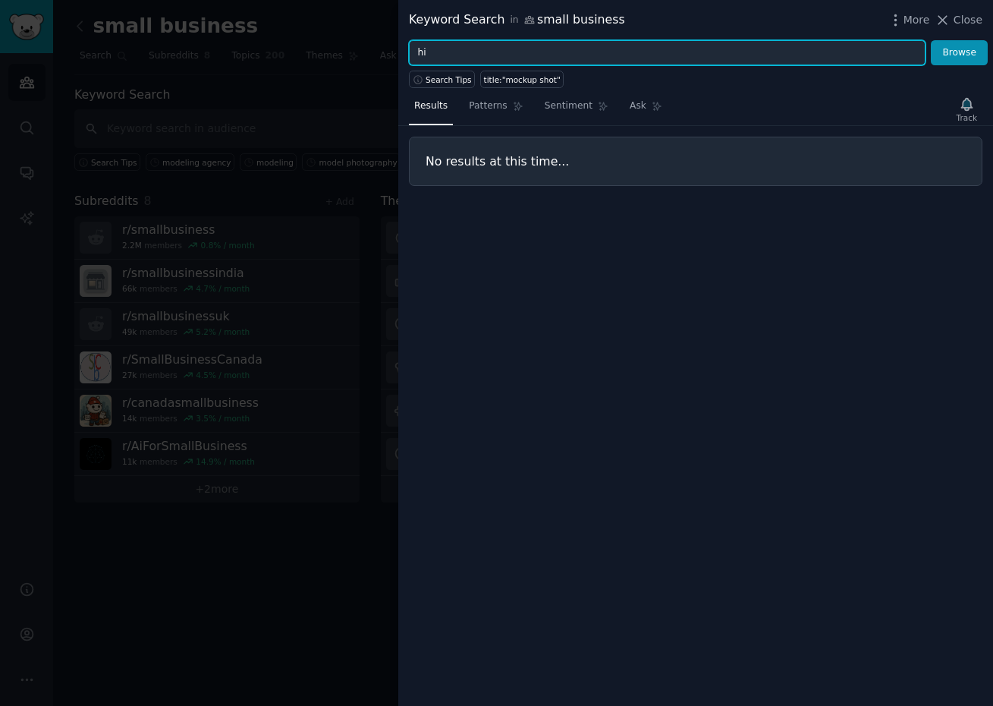
type input "h"
click at [931, 40] on button "Browse" at bounding box center [959, 53] width 57 height 26
type input "white background shot"
click at [931, 40] on button "Browse" at bounding box center [959, 53] width 57 height 26
